Goal: Use online tool/utility: Utilize a website feature to perform a specific function

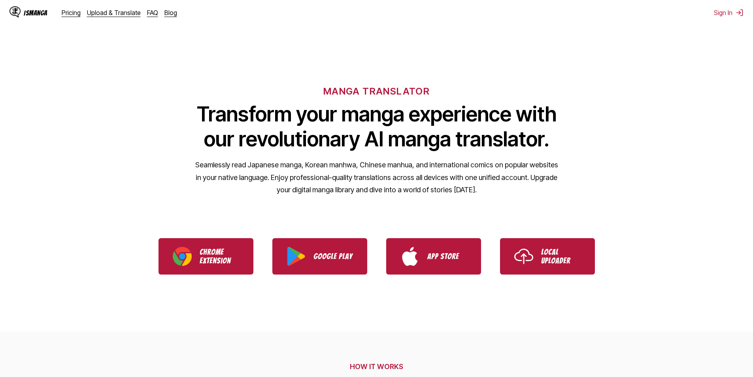
scroll to position [79, 0]
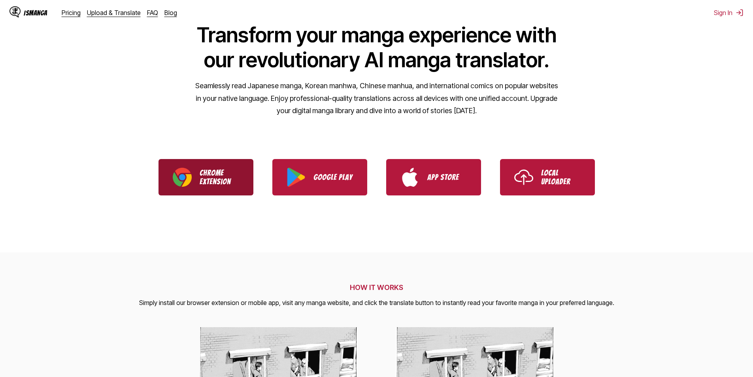
click at [236, 171] on p "Chrome Extension" at bounding box center [220, 176] width 40 height 17
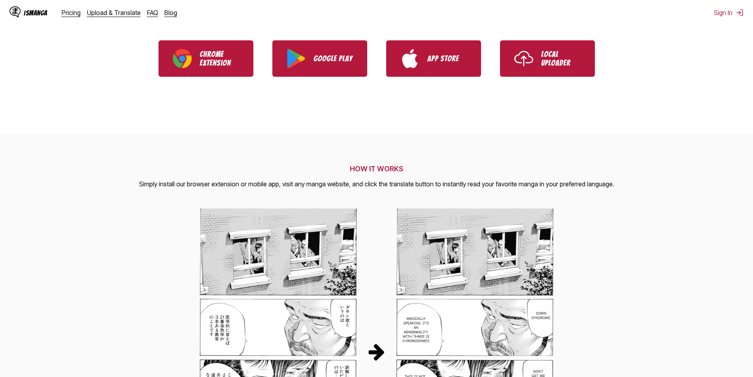
scroll to position [40, 0]
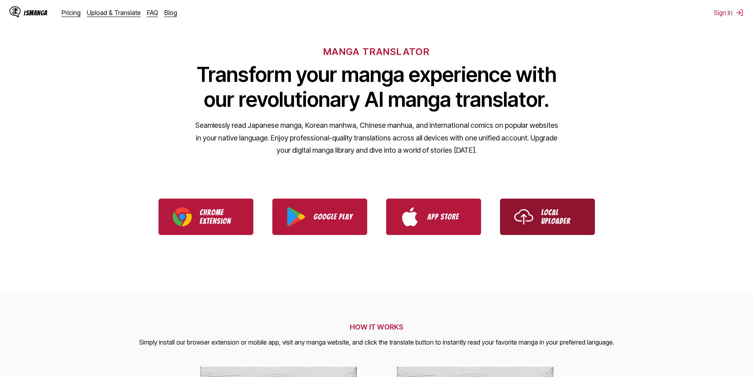
click at [577, 214] on p "Local Uploader" at bounding box center [561, 216] width 40 height 17
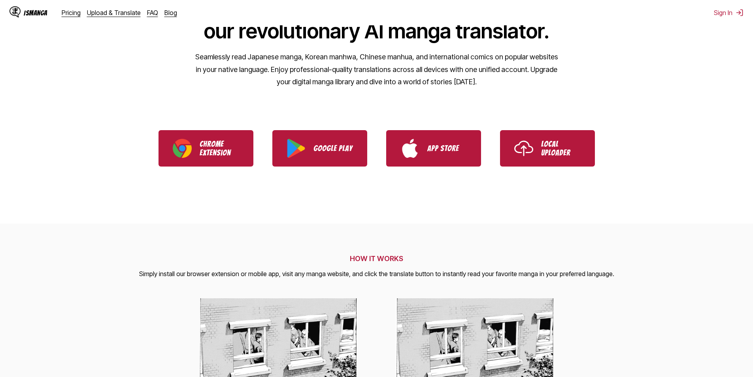
scroll to position [0, 0]
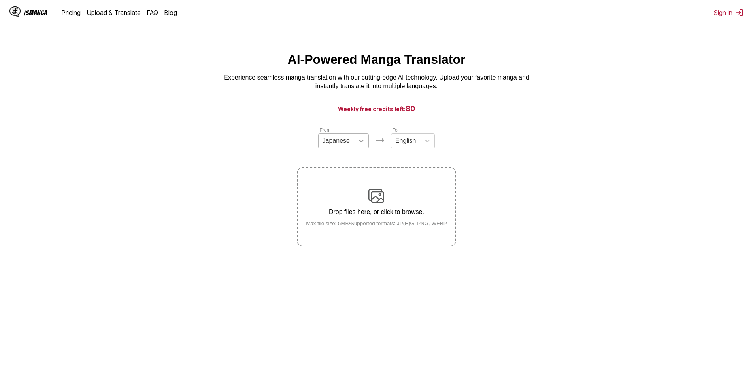
click at [364, 145] on icon at bounding box center [361, 141] width 8 height 8
click at [427, 144] on icon at bounding box center [427, 141] width 8 height 8
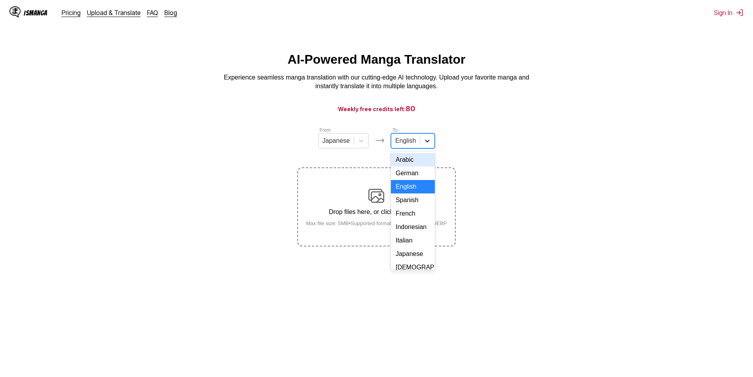
click at [427, 144] on icon at bounding box center [427, 141] width 8 height 8
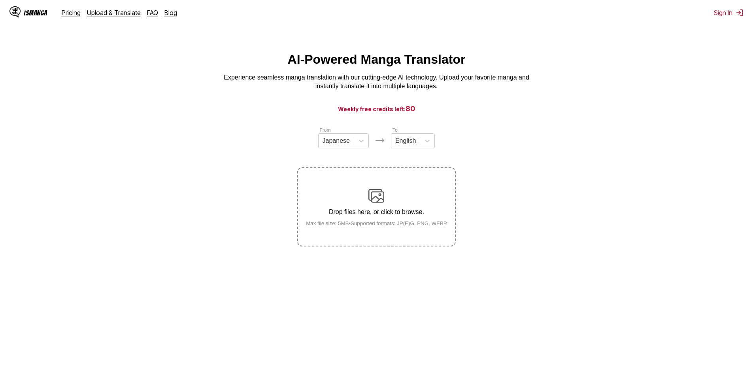
click at [595, 170] on section "From Japanese To English Drop files here, or click to browse. Max file size: 5M…" at bounding box center [376, 186] width 741 height 120
